Goal: Check status: Check status

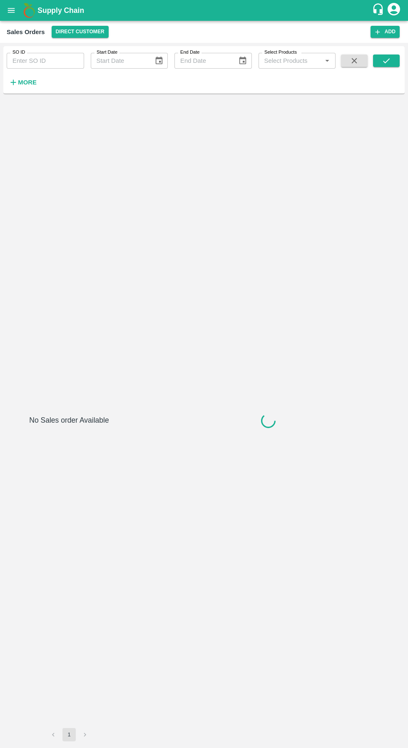
type input "606250"
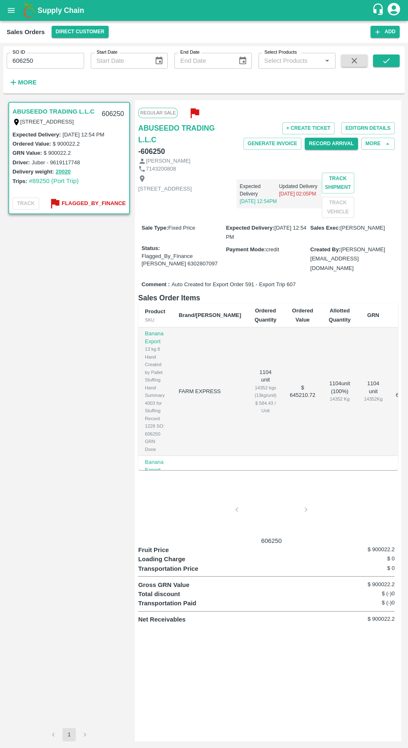
scroll to position [134, 0]
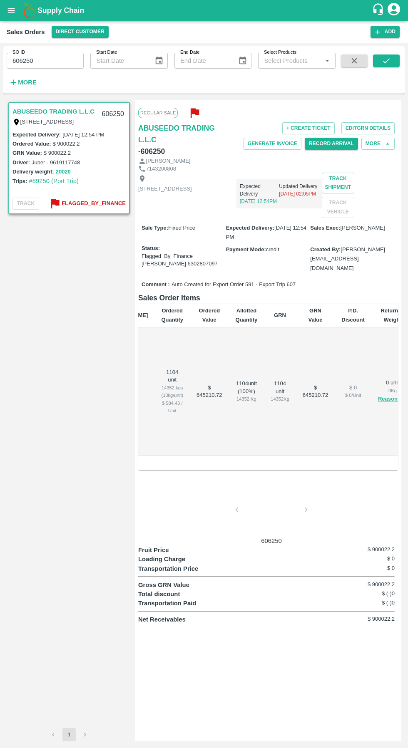
scroll to position [0, 111]
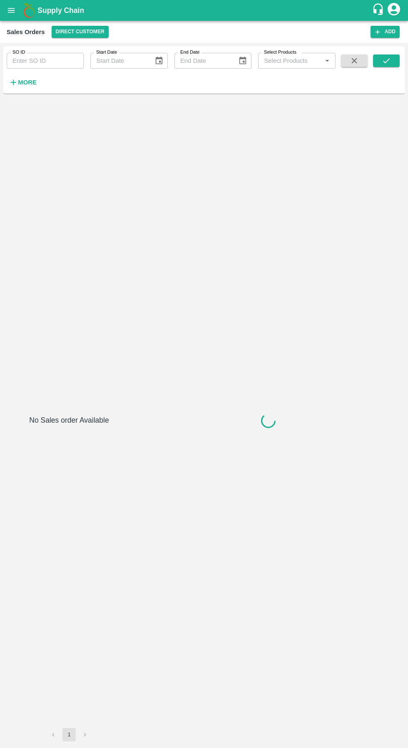
type input "606271"
type input "606261"
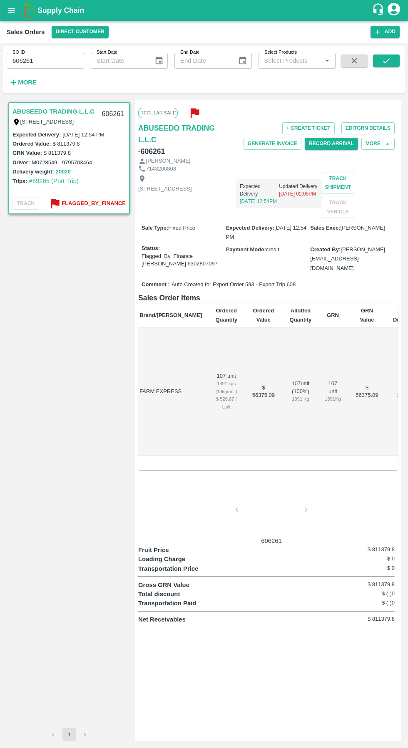
scroll to position [0, 38]
